Goal: Navigation & Orientation: Find specific page/section

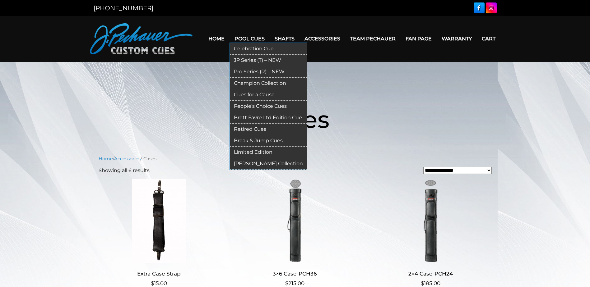
click at [267, 70] on link "Pro Series (R) – NEW" at bounding box center [268, 72] width 76 height 12
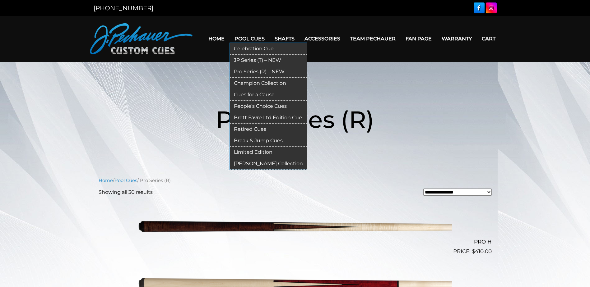
click at [251, 138] on link "Break & Jump Cues" at bounding box center [268, 141] width 76 height 12
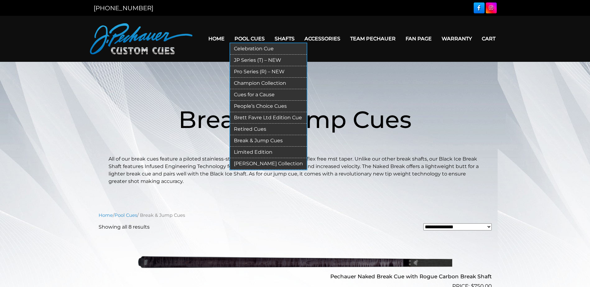
click at [257, 62] on link "JP Series (T) – NEW" at bounding box center [268, 61] width 76 height 12
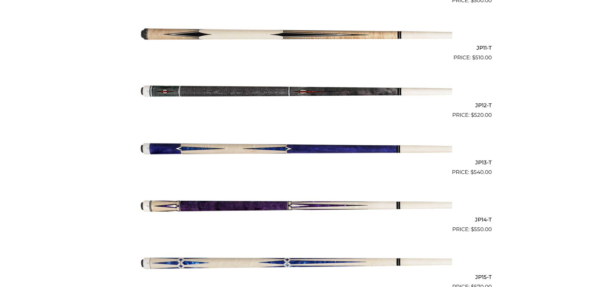
scroll to position [767, 0]
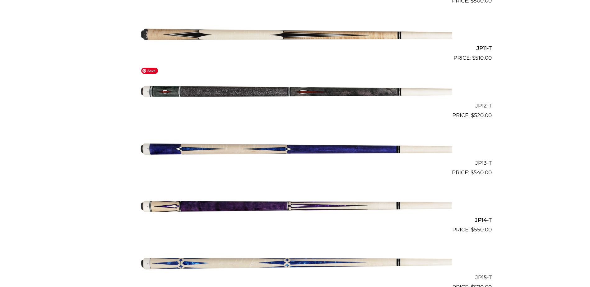
click at [353, 87] on img at bounding box center [295, 91] width 314 height 52
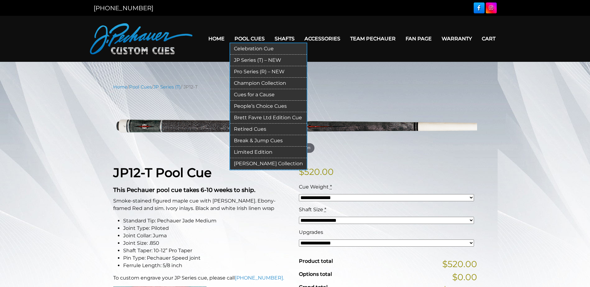
click at [256, 38] on link "Pool Cues" at bounding box center [249, 39] width 40 height 16
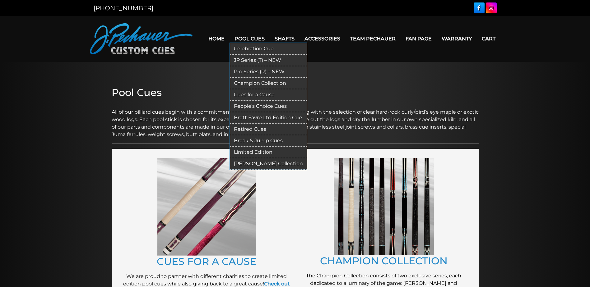
click at [247, 72] on link "Pro Series (R) – NEW" at bounding box center [268, 72] width 76 height 12
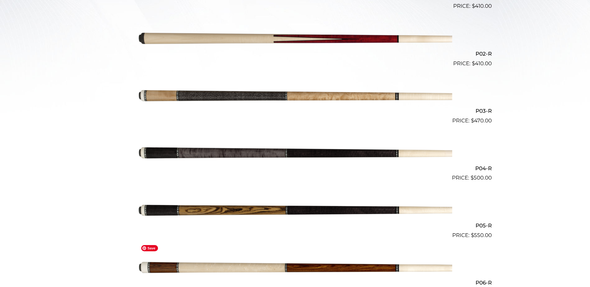
scroll to position [244, 0]
